Goal: Information Seeking & Learning: Learn about a topic

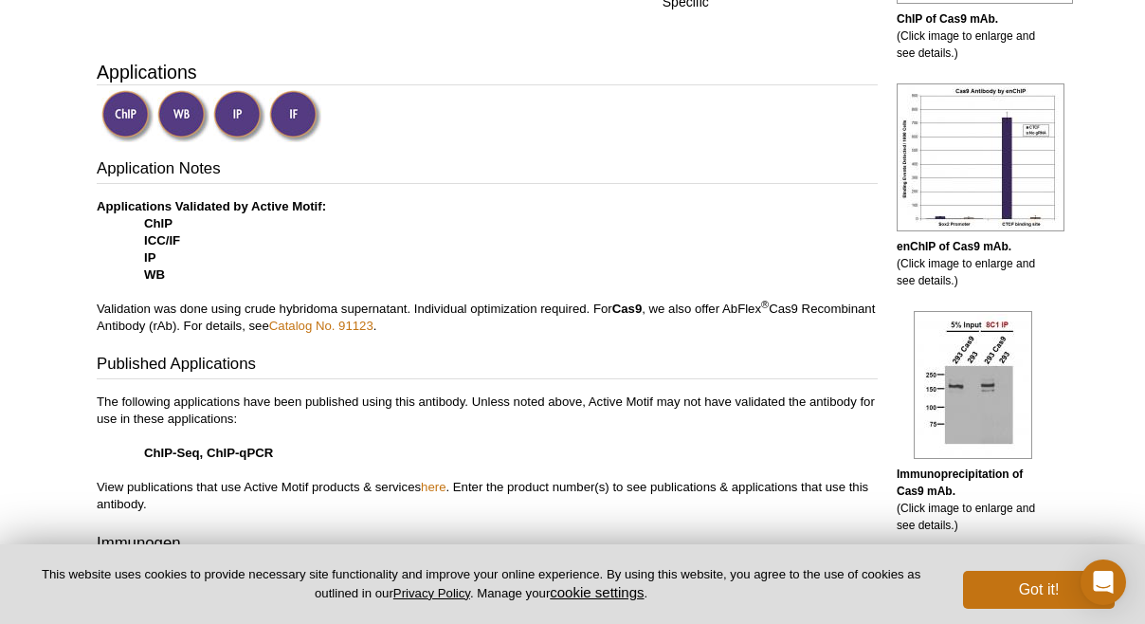
scroll to position [668, 0]
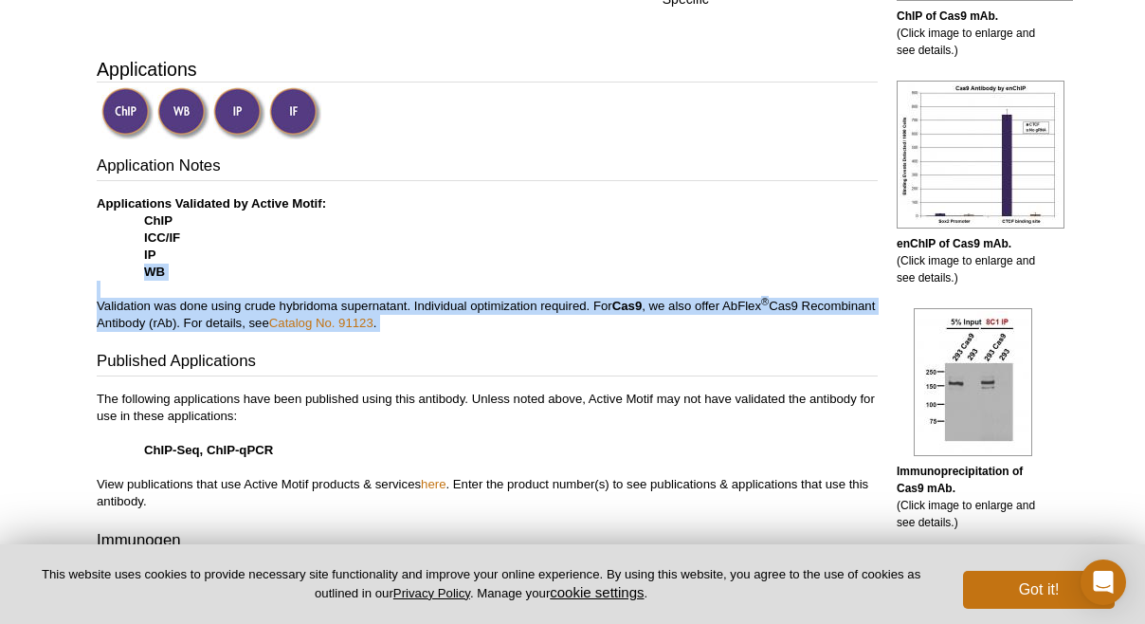
drag, startPoint x: 501, startPoint y: 342, endPoint x: 517, endPoint y: 257, distance: 86.8
click at [517, 257] on div "Application Notes Applications Validated by Active Motif: ChIP ICC/IF IP WB Val…" at bounding box center [487, 417] width 781 height 524
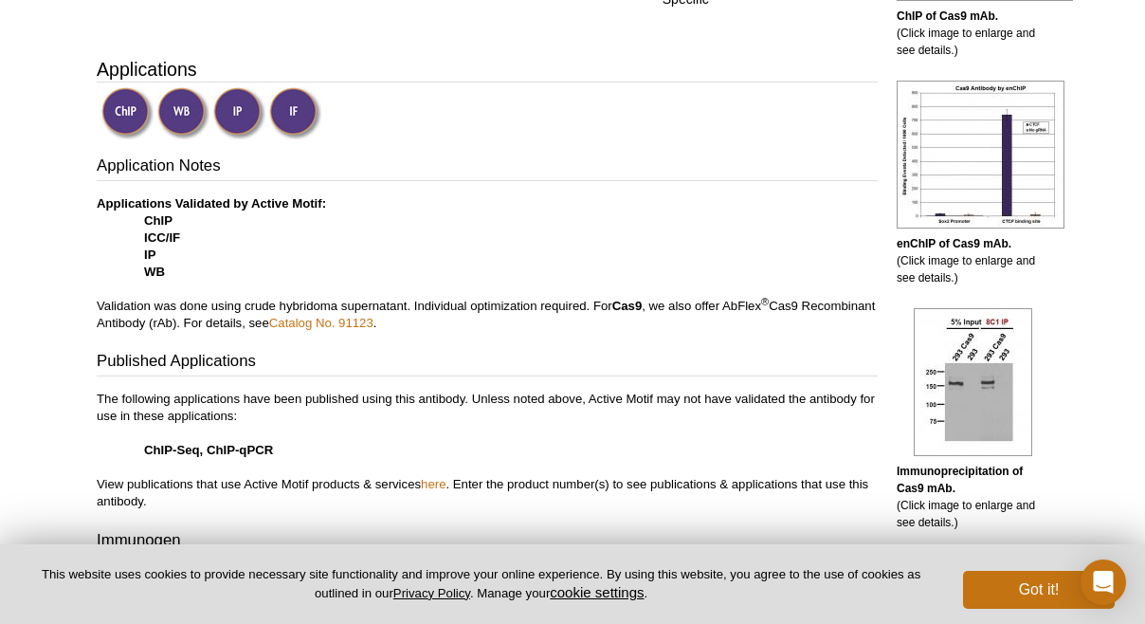
click at [517, 257] on p "Applications Validated by Active Motif: ChIP ICC/IF IP WB Validation was done u…" at bounding box center [487, 263] width 781 height 137
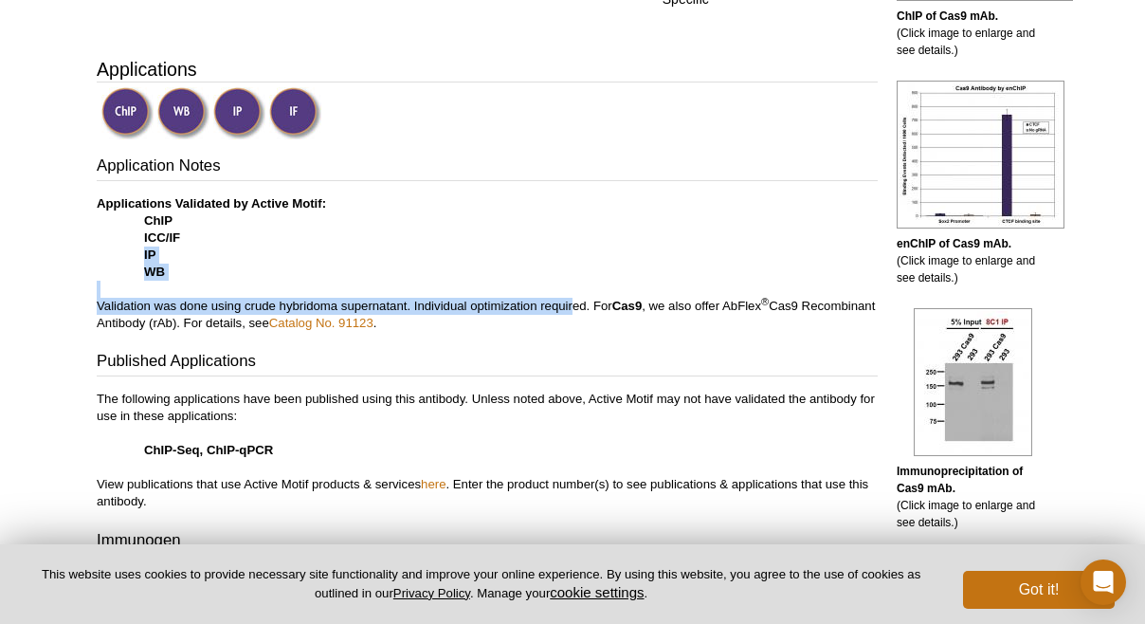
drag, startPoint x: 579, startPoint y: 288, endPoint x: 571, endPoint y: 323, distance: 36.1
click at [571, 323] on p "Applications Validated by Active Motif: ChIP ICC/IF IP WB Validation was done u…" at bounding box center [487, 263] width 781 height 137
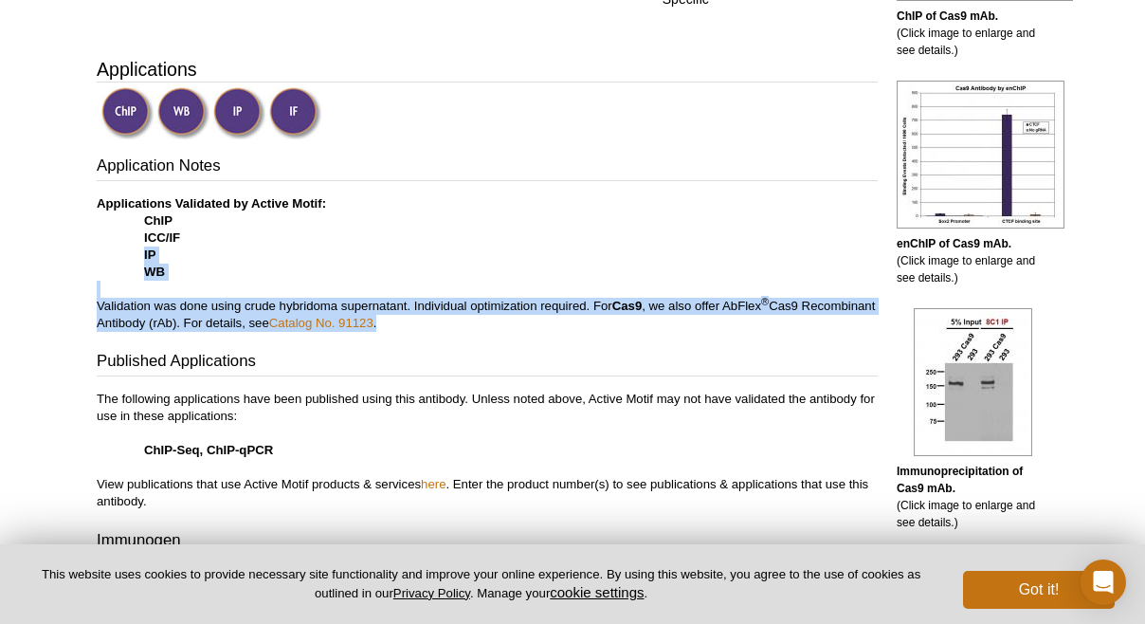
click at [570, 323] on p "Applications Validated by Active Motif: ChIP ICC/IF IP WB Validation was done u…" at bounding box center [487, 263] width 781 height 137
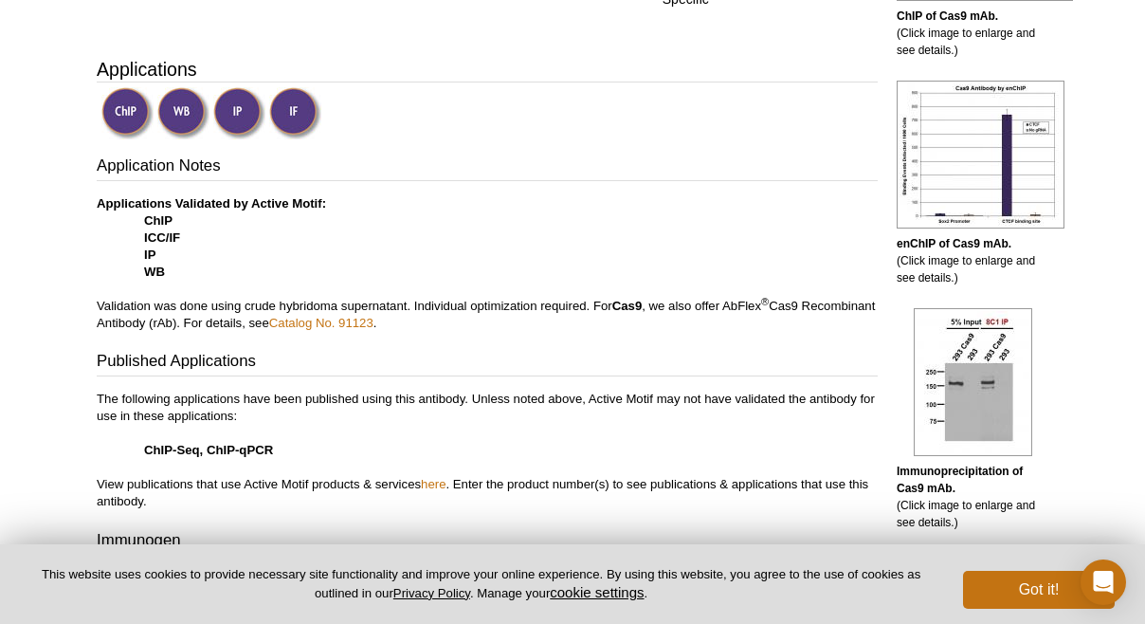
scroll to position [640, 0]
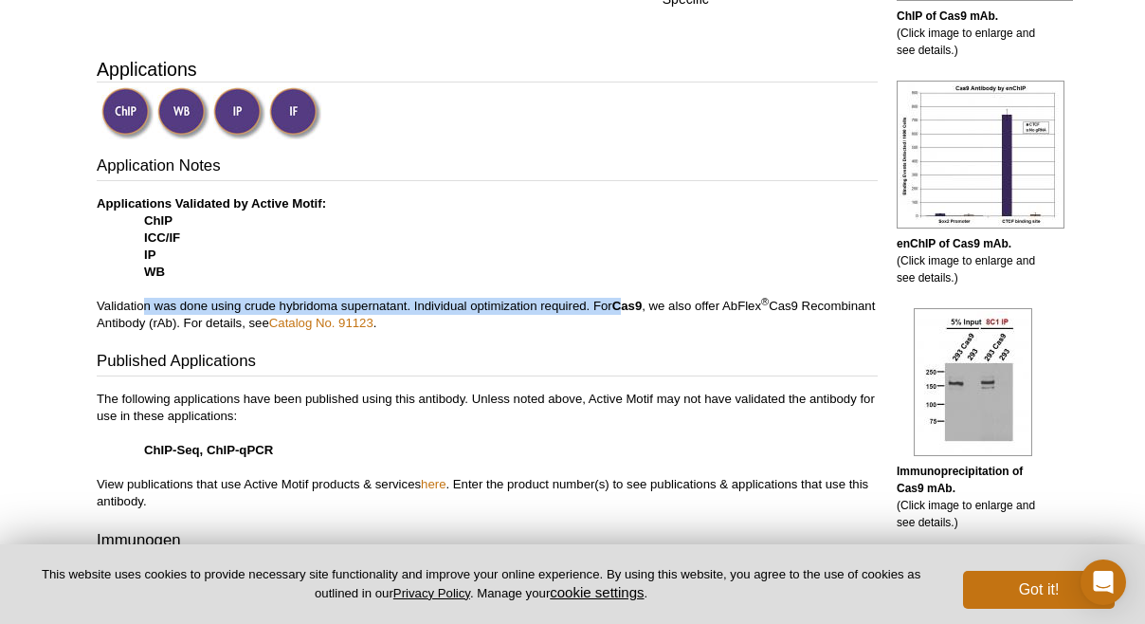
drag, startPoint x: 145, startPoint y: 304, endPoint x: 642, endPoint y: 301, distance: 496.8
click at [641, 301] on p "Applications Validated by Active Motif: ChIP ICC/IF IP WB Validation was done u…" at bounding box center [487, 263] width 781 height 137
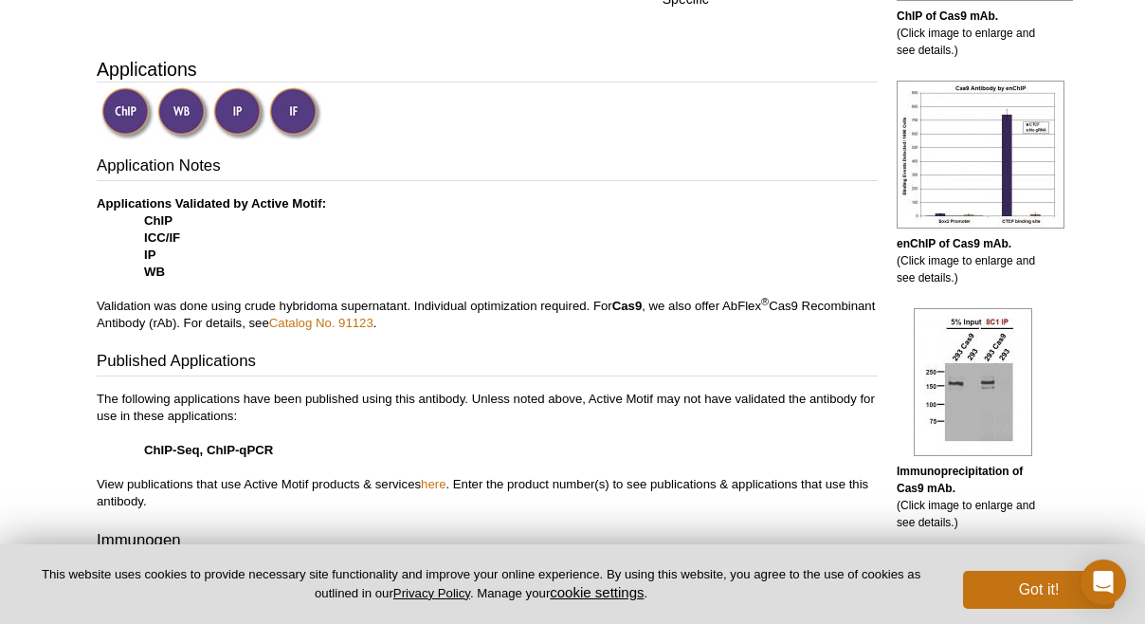
drag, startPoint x: 643, startPoint y: 300, endPoint x: 776, endPoint y: 322, distance: 134.7
click at [643, 300] on b "Cas9" at bounding box center [627, 306] width 30 height 14
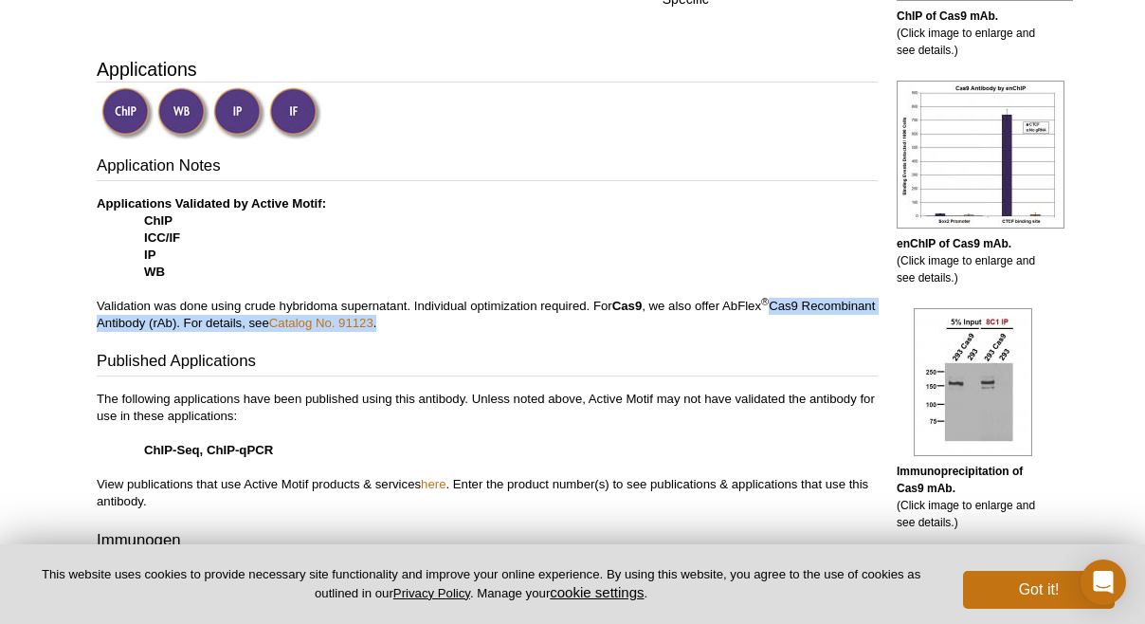
drag, startPoint x: 776, startPoint y: 322, endPoint x: 763, endPoint y: 261, distance: 62.8
click at [764, 264] on p "Applications Validated by Active Motif: ChIP ICC/IF IP WB Validation was done u…" at bounding box center [487, 263] width 781 height 137
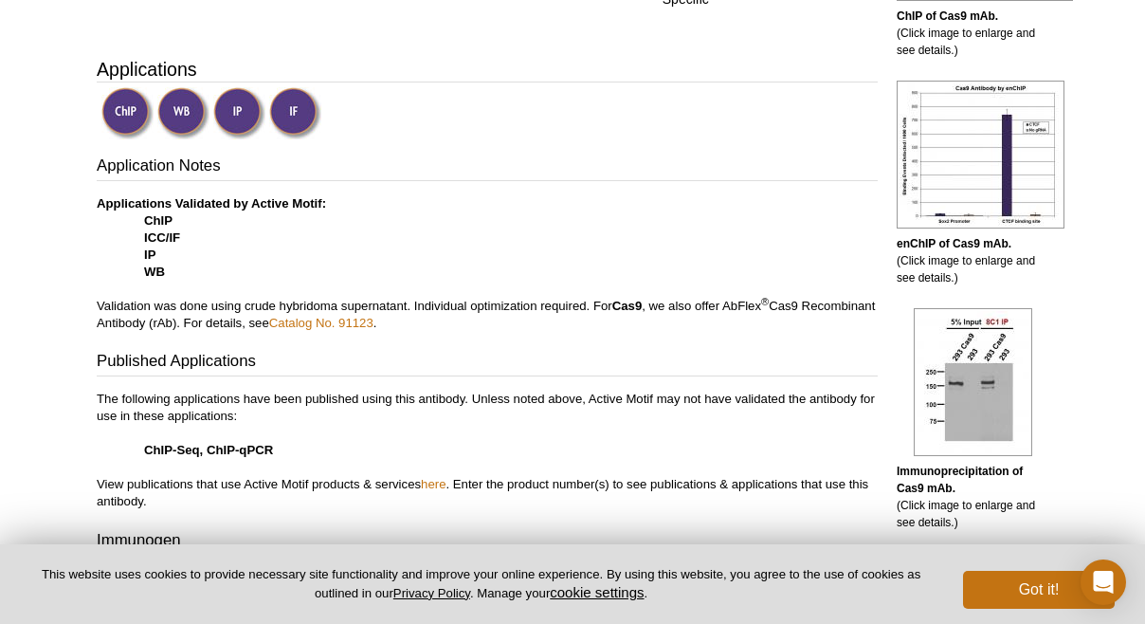
click at [763, 261] on p "Applications Validated by Active Motif: ChIP ICC/IF IP WB Validation was done u…" at bounding box center [487, 263] width 781 height 137
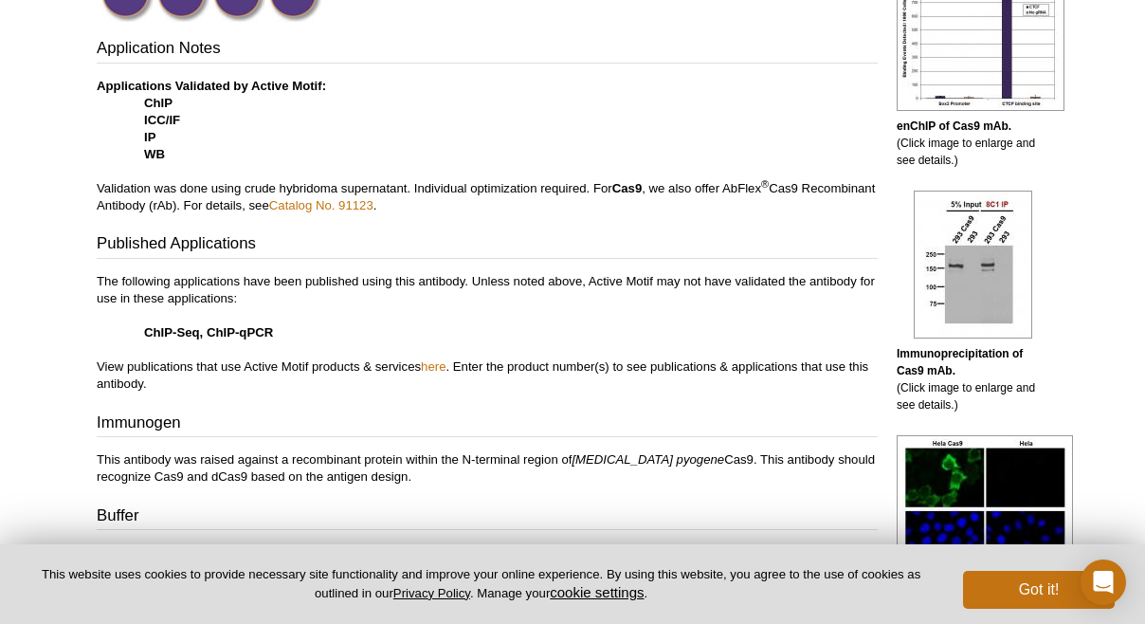
scroll to position [791, 0]
